Goal: Information Seeking & Learning: Learn about a topic

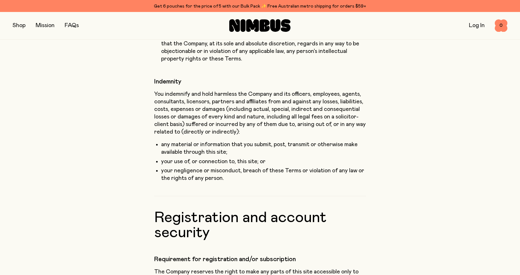
scroll to position [606, 0]
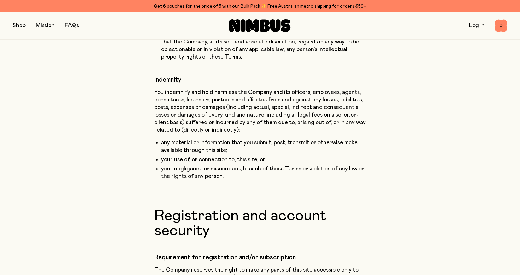
click at [476, 21] on div "Log In 0 0" at bounding box center [425, 25] width 165 height 13
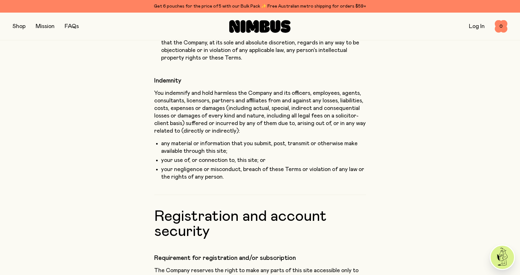
click at [476, 27] on link "Log In" at bounding box center [477, 27] width 16 height 6
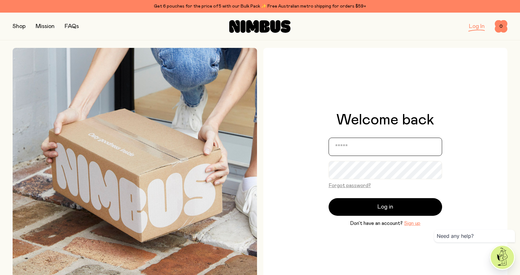
click at [374, 145] on input "email" at bounding box center [386, 147] width 114 height 18
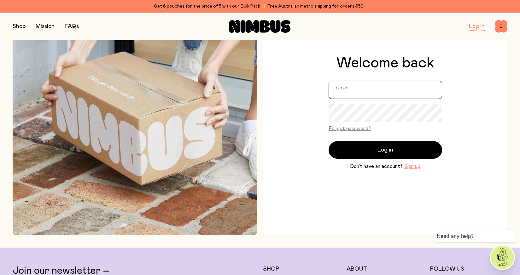
scroll to position [126, 0]
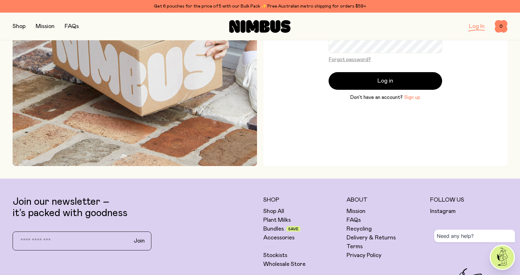
click at [408, 100] on button "Sign up" at bounding box center [412, 98] width 16 height 8
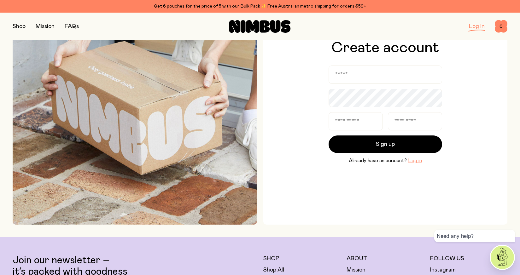
scroll to position [63, 0]
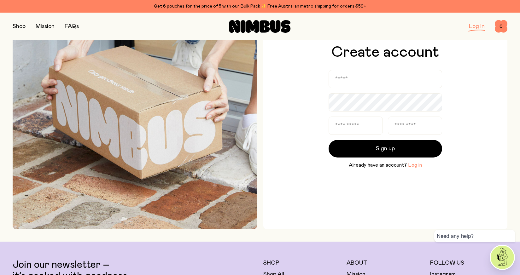
click at [380, 91] on form "Sign up Already have an account? Log in" at bounding box center [386, 119] width 114 height 99
click at [379, 84] on input "email" at bounding box center [386, 79] width 114 height 18
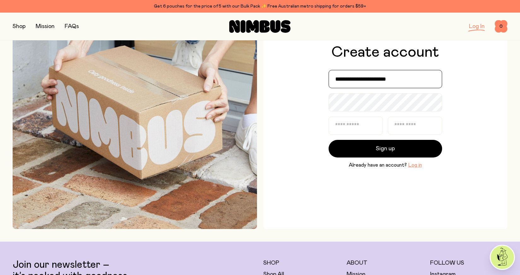
type input "**********"
type input "*********"
click at [369, 125] on input "**********" at bounding box center [356, 126] width 54 height 18
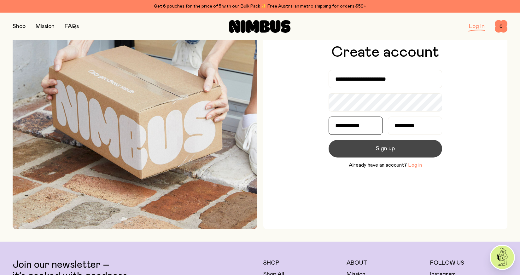
type input "**********"
click at [378, 143] on button "Sign up" at bounding box center [386, 149] width 114 height 18
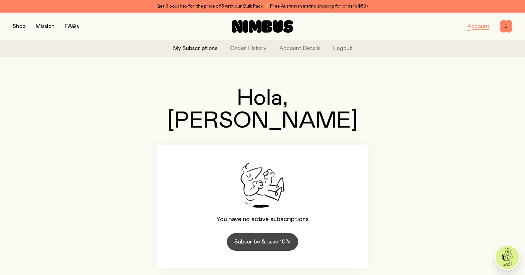
click at [293, 233] on link "Subscribe & save 10%" at bounding box center [262, 242] width 71 height 18
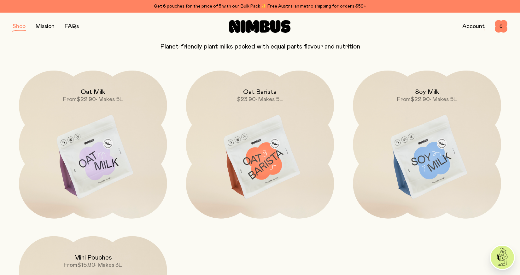
scroll to position [95, 0]
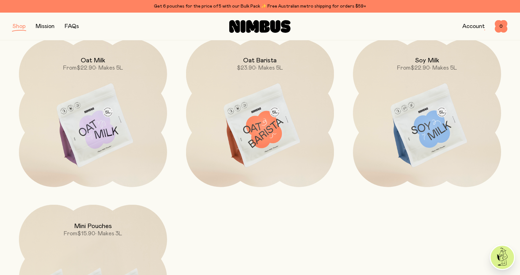
click at [444, 88] on img at bounding box center [427, 126] width 148 height 174
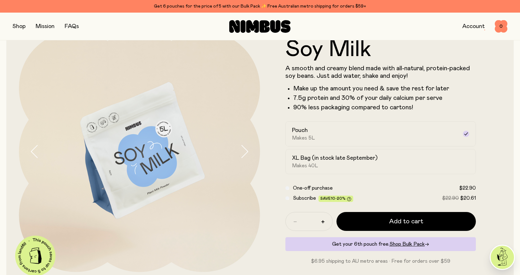
scroll to position [63, 0]
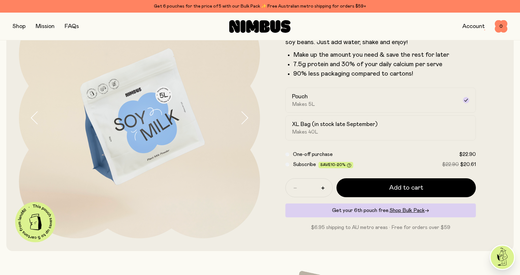
click at [290, 162] on div "Subscribe Save 10-20% $22.90 $20.61" at bounding box center [381, 165] width 191 height 8
click at [289, 164] on div "Subscribe Save 10-20% $22.90 $20.61" at bounding box center [381, 165] width 191 height 8
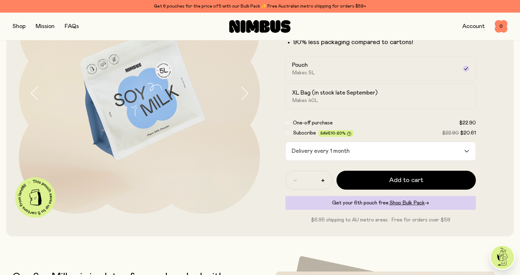
scroll to position [126, 0]
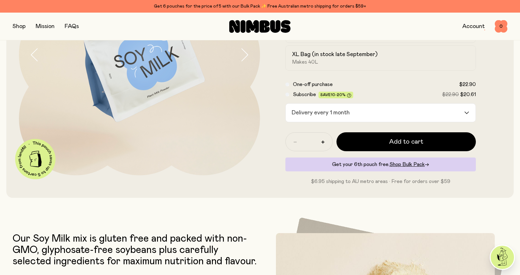
click at [457, 112] on input "Search for option" at bounding box center [408, 113] width 112 height 18
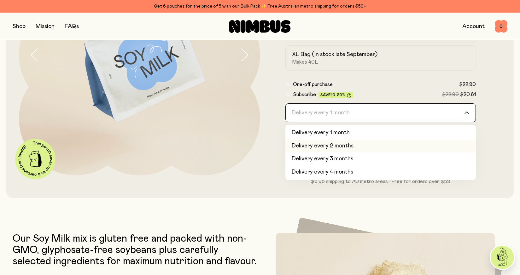
click at [439, 140] on li "Delivery every 2 months" at bounding box center [381, 146] width 191 height 13
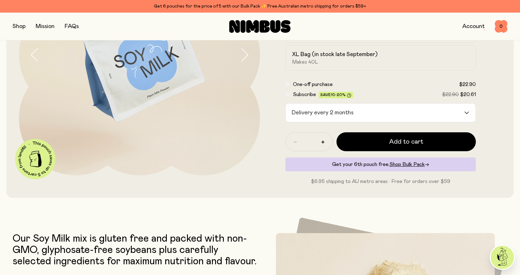
scroll to position [63, 0]
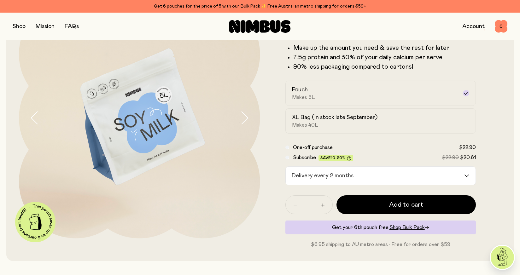
click at [240, 117] on icon "button" at bounding box center [244, 117] width 9 height 13
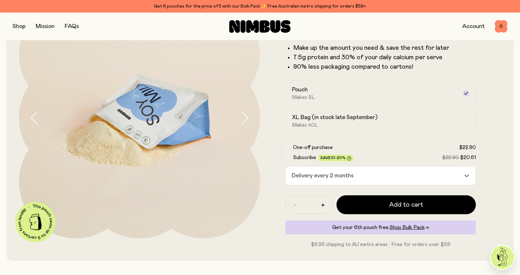
click at [240, 117] on icon "button" at bounding box center [244, 117] width 9 height 13
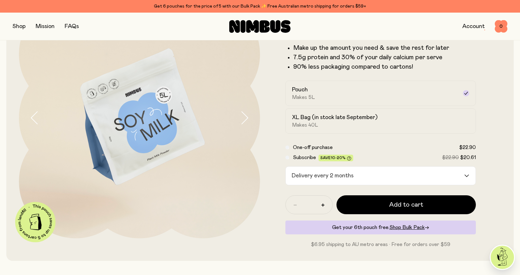
click at [240, 117] on icon "button" at bounding box center [244, 117] width 9 height 13
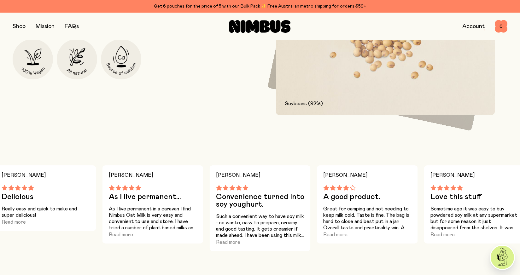
scroll to position [473, 0]
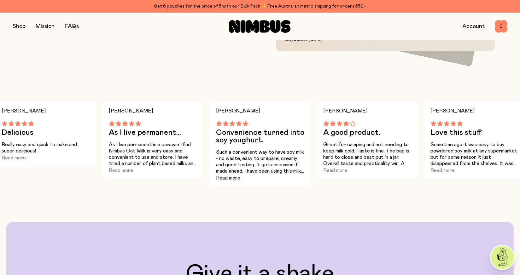
click at [234, 178] on button "Read more" at bounding box center [228, 178] width 24 height 8
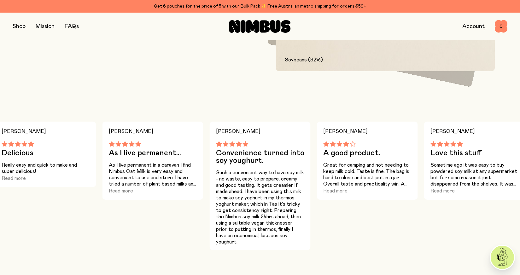
scroll to position [442, 0]
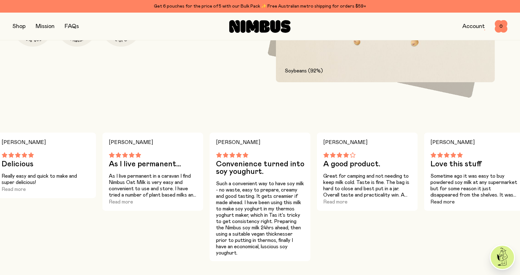
click at [446, 202] on button "Read more" at bounding box center [443, 202] width 24 height 8
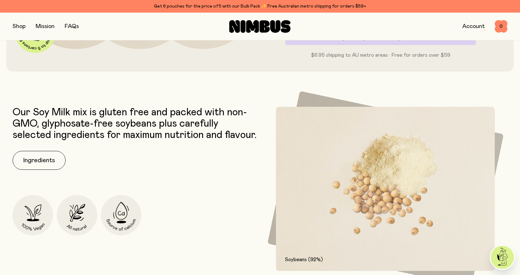
scroll to position [252, 0]
click at [58, 170] on button "Ingredients" at bounding box center [39, 160] width 53 height 19
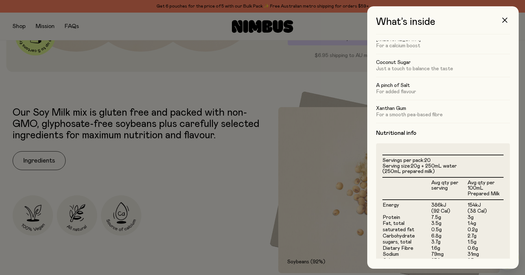
scroll to position [133, 0]
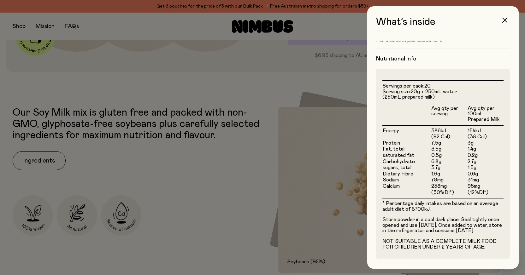
click at [316, 130] on div at bounding box center [262, 137] width 525 height 275
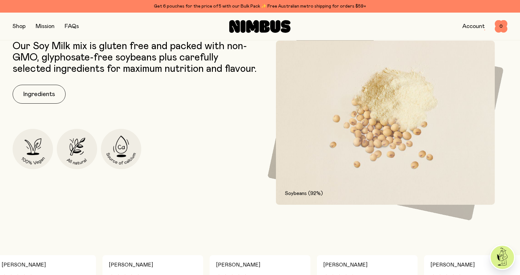
scroll to position [252, 0]
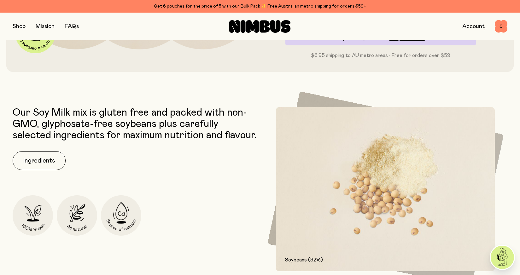
click at [426, 206] on img at bounding box center [385, 189] width 219 height 164
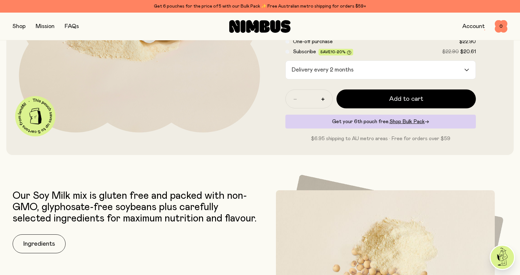
scroll to position [189, 0]
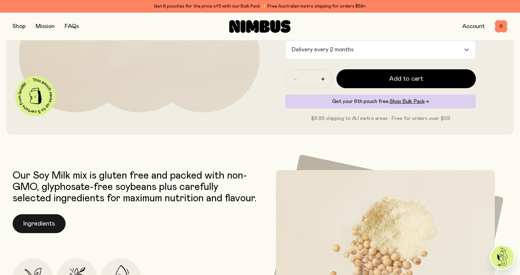
click at [51, 233] on button "Ingredients" at bounding box center [39, 224] width 53 height 19
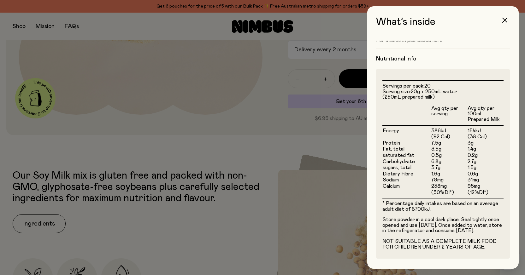
scroll to position [133, 0]
click at [321, 167] on div at bounding box center [262, 137] width 525 height 275
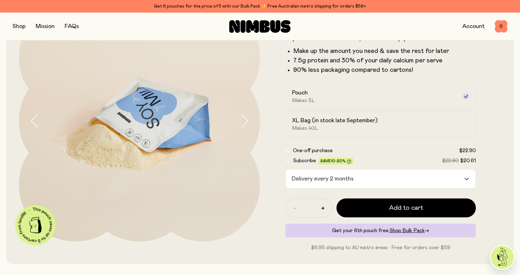
scroll to position [0, 0]
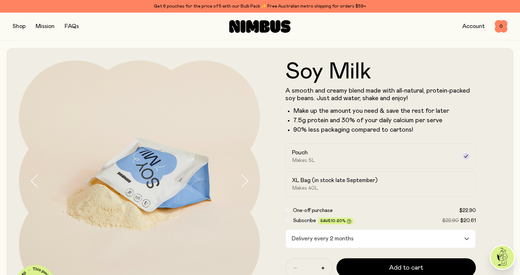
click at [26, 29] on div "Shop Mission FAQs" at bounding box center [95, 26] width 165 height 9
click at [26, 29] on button "button" at bounding box center [19, 26] width 13 height 9
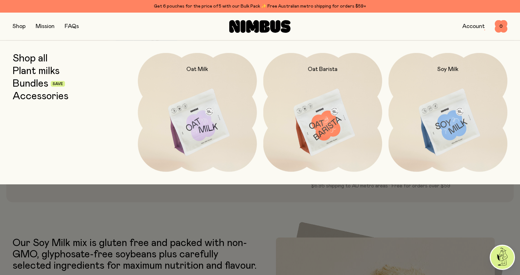
scroll to position [126, 0]
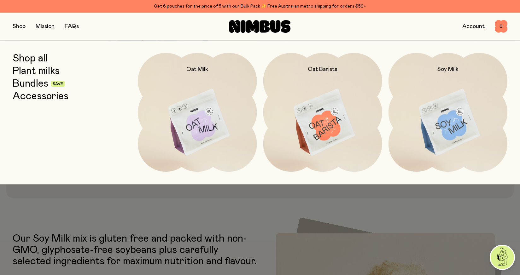
click at [44, 72] on link "Plant milks" at bounding box center [36, 71] width 47 height 11
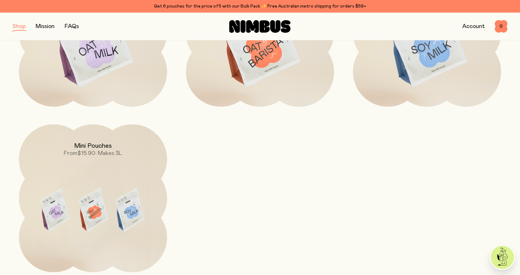
scroll to position [31, 0]
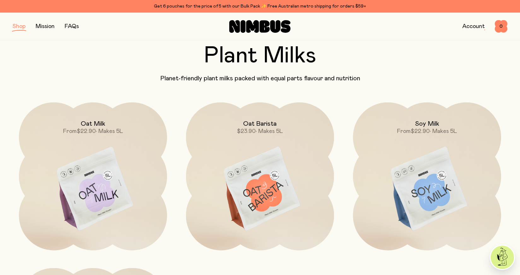
click at [441, 163] on img at bounding box center [427, 190] width 148 height 174
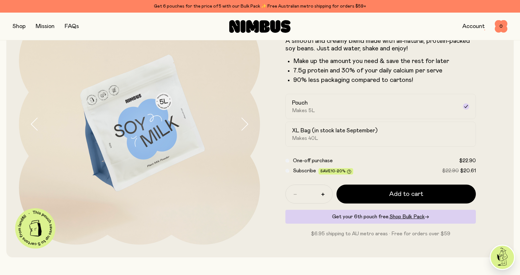
scroll to position [158, 0]
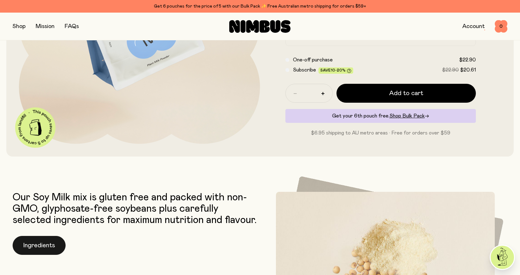
click at [45, 255] on button "Ingredients" at bounding box center [39, 245] width 53 height 19
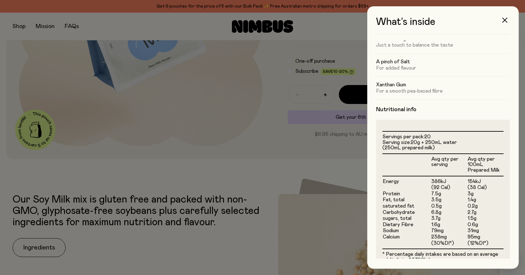
scroll to position [133, 0]
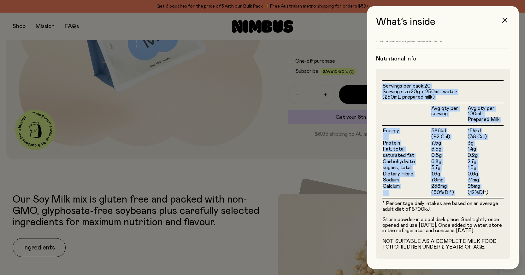
drag, startPoint x: 479, startPoint y: 185, endPoint x: 382, endPoint y: 138, distance: 107.8
click at [382, 138] on div "Servings per pack: 20 Serving size: 20g + 250mL water (250mL prepared milk) Avg…" at bounding box center [443, 164] width 134 height 190
click at [471, 165] on td "1.5g" at bounding box center [485, 168] width 36 height 6
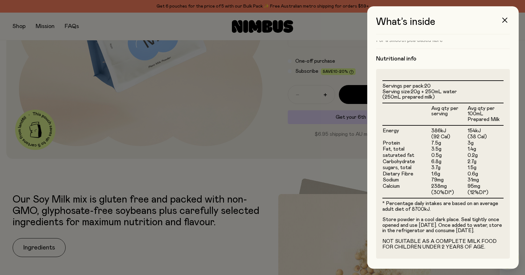
click at [470, 204] on p "* Percentage daily intakes are based on an average adult diet of 8700kJ." at bounding box center [442, 206] width 121 height 11
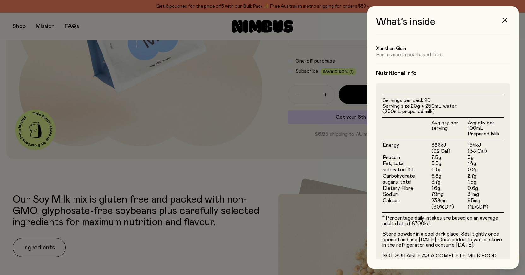
scroll to position [102, 0]
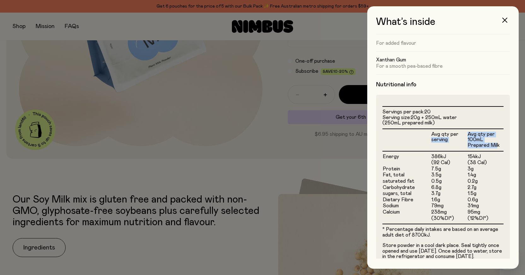
drag, startPoint x: 495, startPoint y: 145, endPoint x: 461, endPoint y: 135, distance: 35.0
click at [461, 135] on tr "Avg qty per serving Avg qty per 100mL Prepared Milk" at bounding box center [442, 140] width 121 height 22
click at [499, 146] on div "Servings per pack: 20 Serving size: 20g + 250mL water (250mL prepared milk) Avg…" at bounding box center [443, 190] width 134 height 190
drag, startPoint x: 498, startPoint y: 146, endPoint x: 463, endPoint y: 137, distance: 35.7
click at [463, 137] on tr "Avg qty per serving Avg qty per 100mL Prepared Milk" at bounding box center [442, 140] width 121 height 22
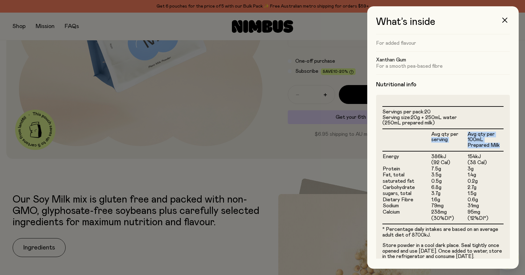
scroll to position [133, 0]
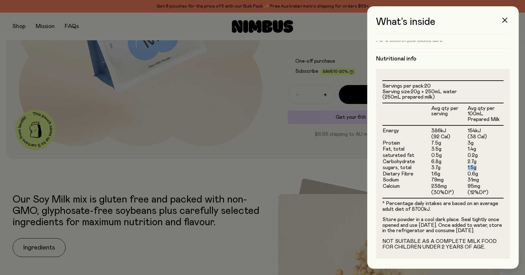
drag, startPoint x: 474, startPoint y: 165, endPoint x: 464, endPoint y: 163, distance: 10.3
click at [467, 165] on td "1.5g" at bounding box center [485, 168] width 36 height 6
drag, startPoint x: 478, startPoint y: 169, endPoint x: 459, endPoint y: 168, distance: 19.6
click at [459, 171] on tr "Dietary Fibre 1.6g 0.6g" at bounding box center [442, 174] width 121 height 6
click at [508, 15] on button "button" at bounding box center [504, 20] width 15 height 15
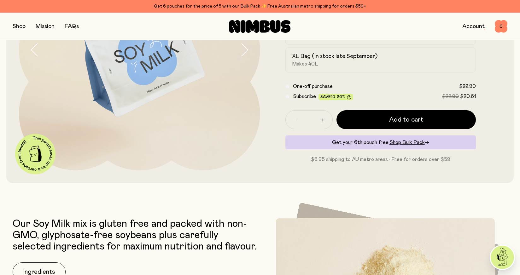
scroll to position [63, 0]
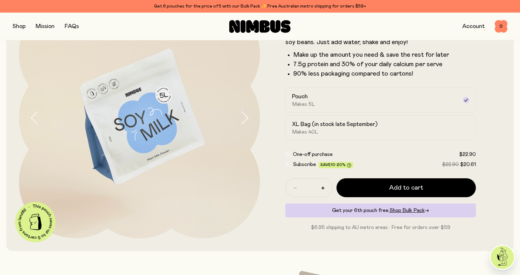
drag, startPoint x: 254, startPoint y: 116, endPoint x: 245, endPoint y: 118, distance: 9.3
click at [254, 116] on button "button" at bounding box center [250, 117] width 20 height 241
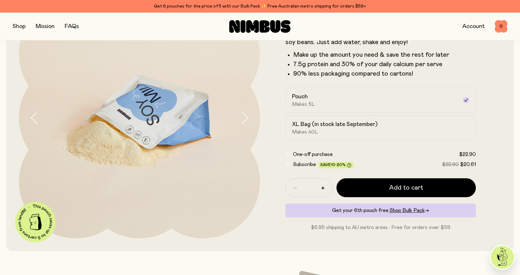
click at [241, 119] on icon "button" at bounding box center [244, 117] width 9 height 13
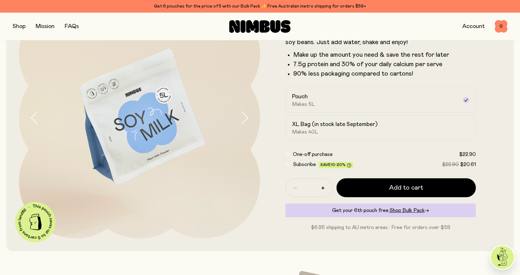
click at [232, 109] on img at bounding box center [139, 117] width 241 height 241
click at [251, 114] on button "button" at bounding box center [250, 117] width 20 height 241
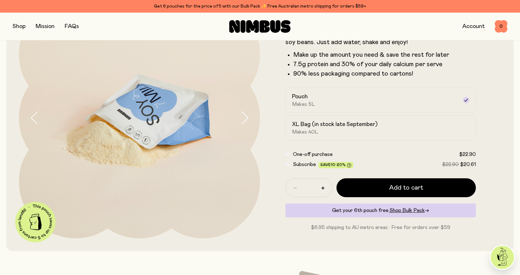
click at [237, 113] on img at bounding box center [139, 117] width 241 height 241
click at [248, 120] on icon "button" at bounding box center [244, 117] width 9 height 13
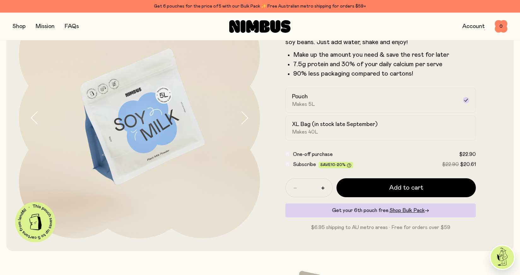
click at [248, 120] on icon "button" at bounding box center [244, 117] width 9 height 13
